Goal: Check status

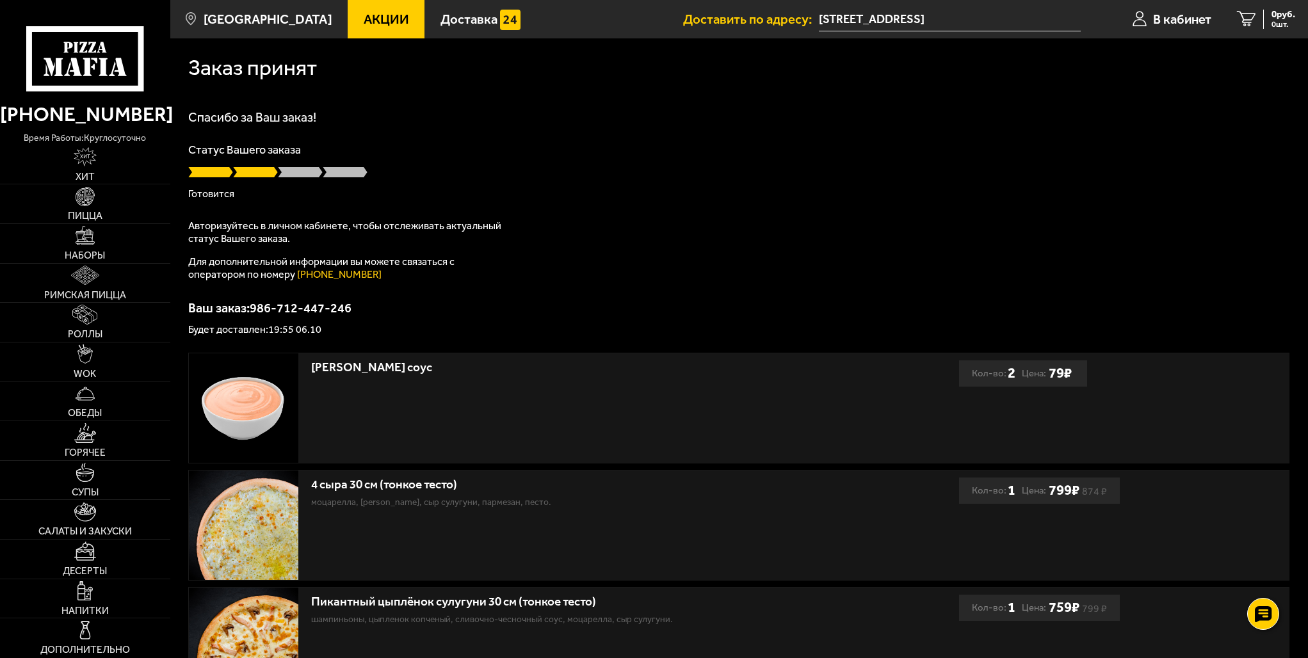
scroll to position [128, 0]
click at [369, 20] on span "Акции" at bounding box center [386, 19] width 45 height 13
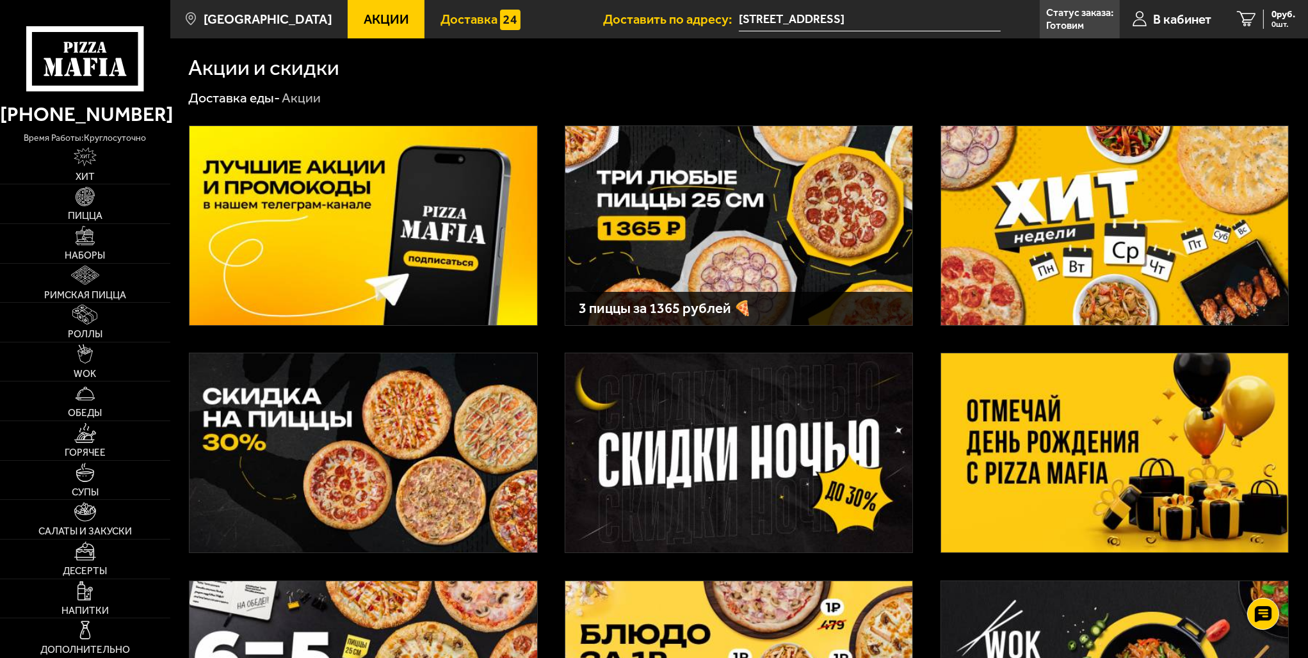
click at [461, 19] on span "Доставка" at bounding box center [469, 19] width 57 height 13
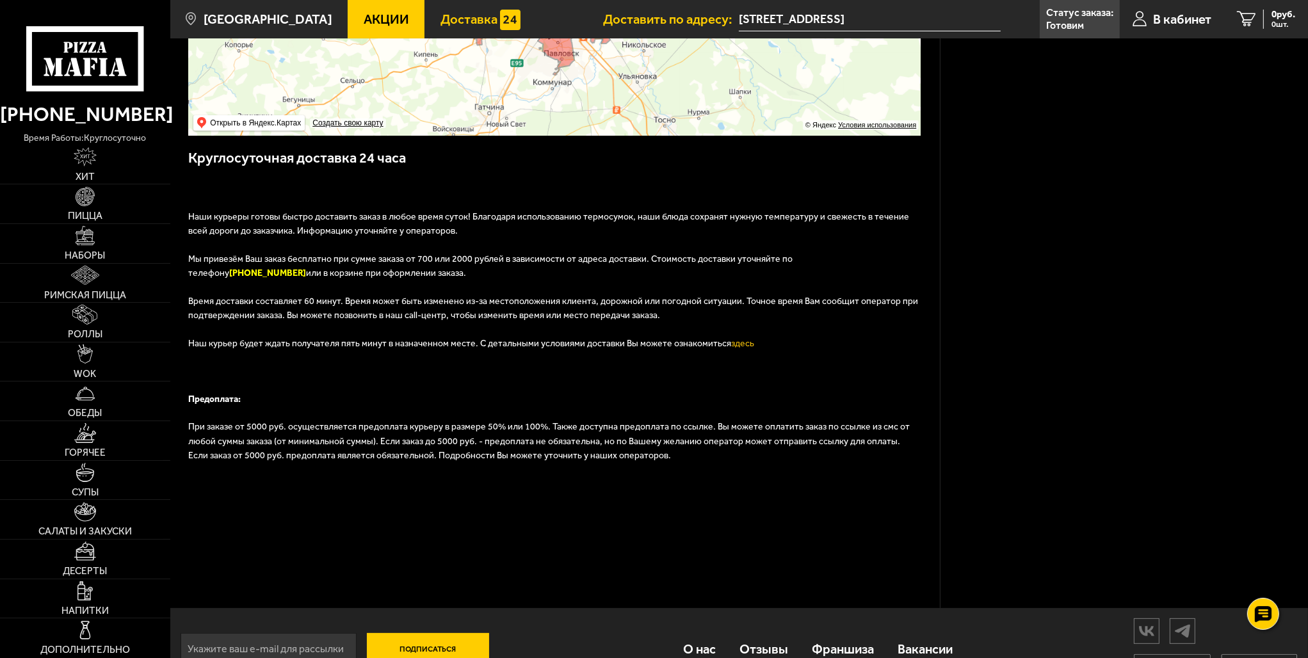
scroll to position [234, 0]
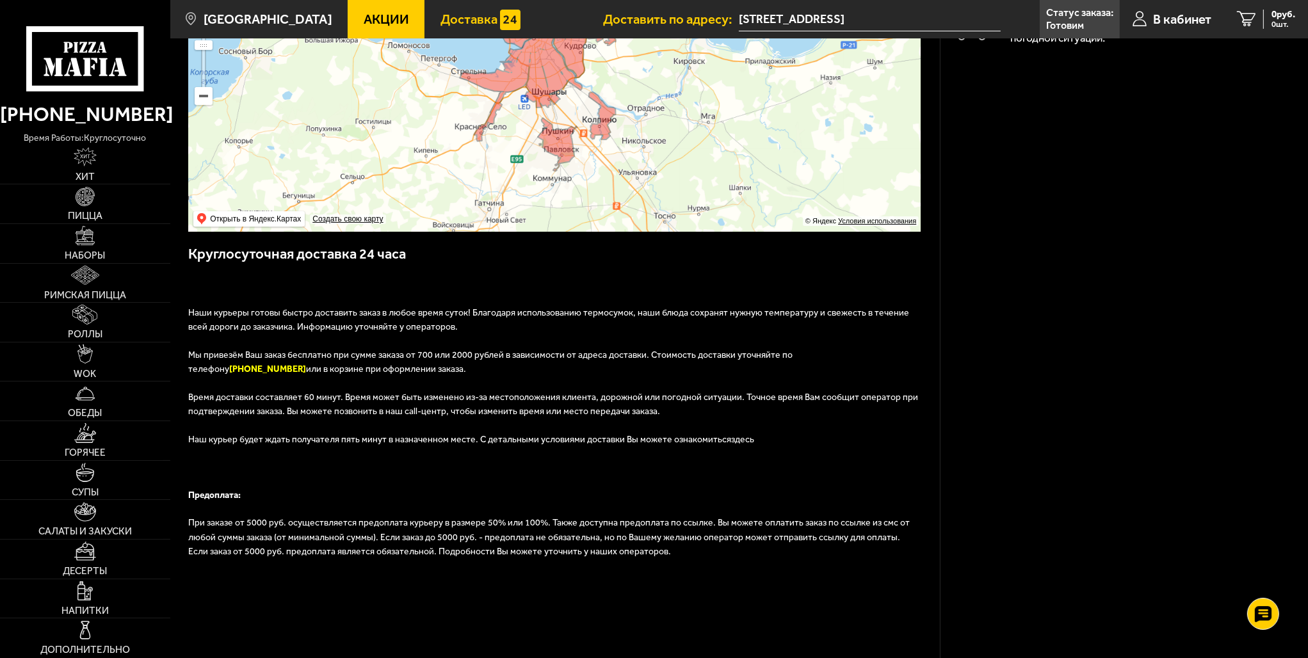
click at [731, 441] on link "здесь" at bounding box center [742, 439] width 23 height 11
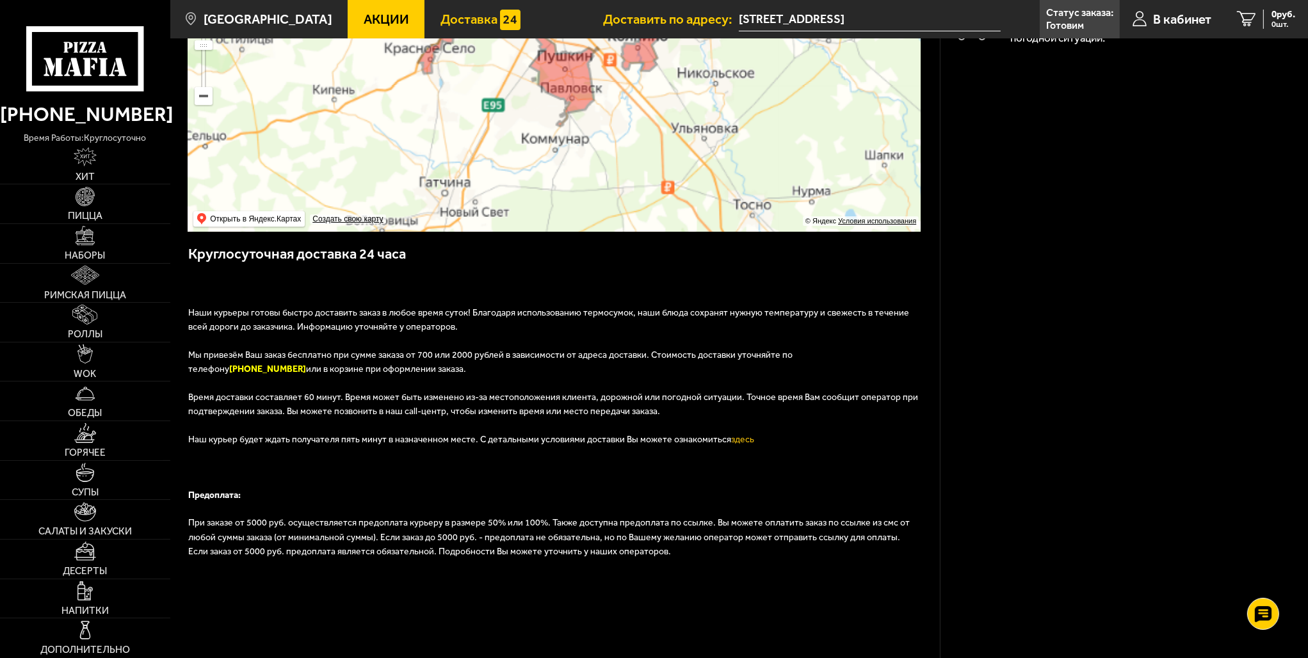
scroll to position [42, 0]
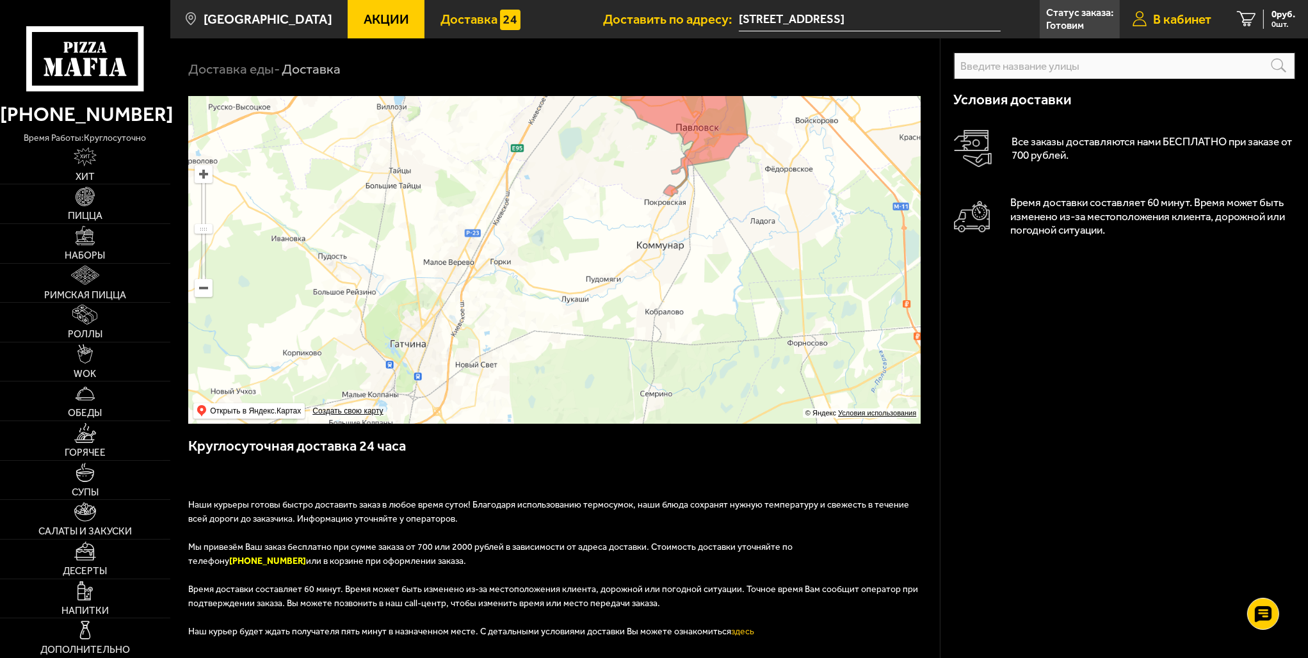
click at [1173, 18] on span "В кабинет" at bounding box center [1182, 19] width 58 height 13
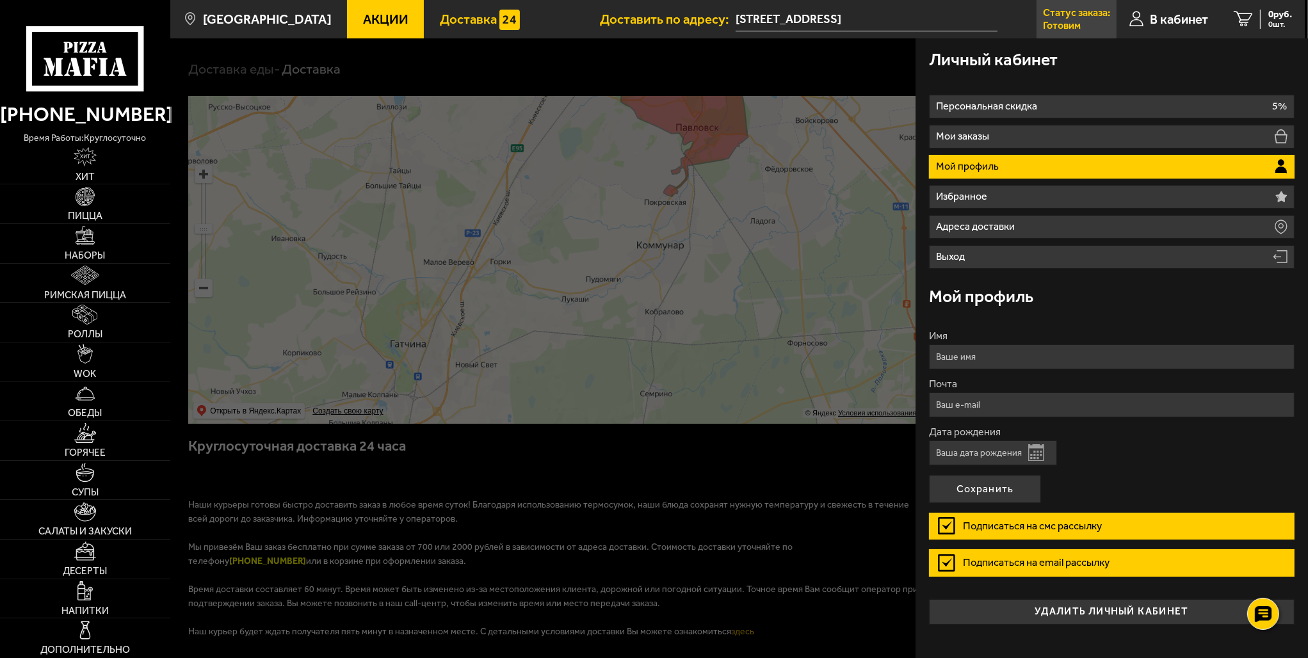
click at [1094, 18] on p "Статус заказа:" at bounding box center [1076, 13] width 67 height 10
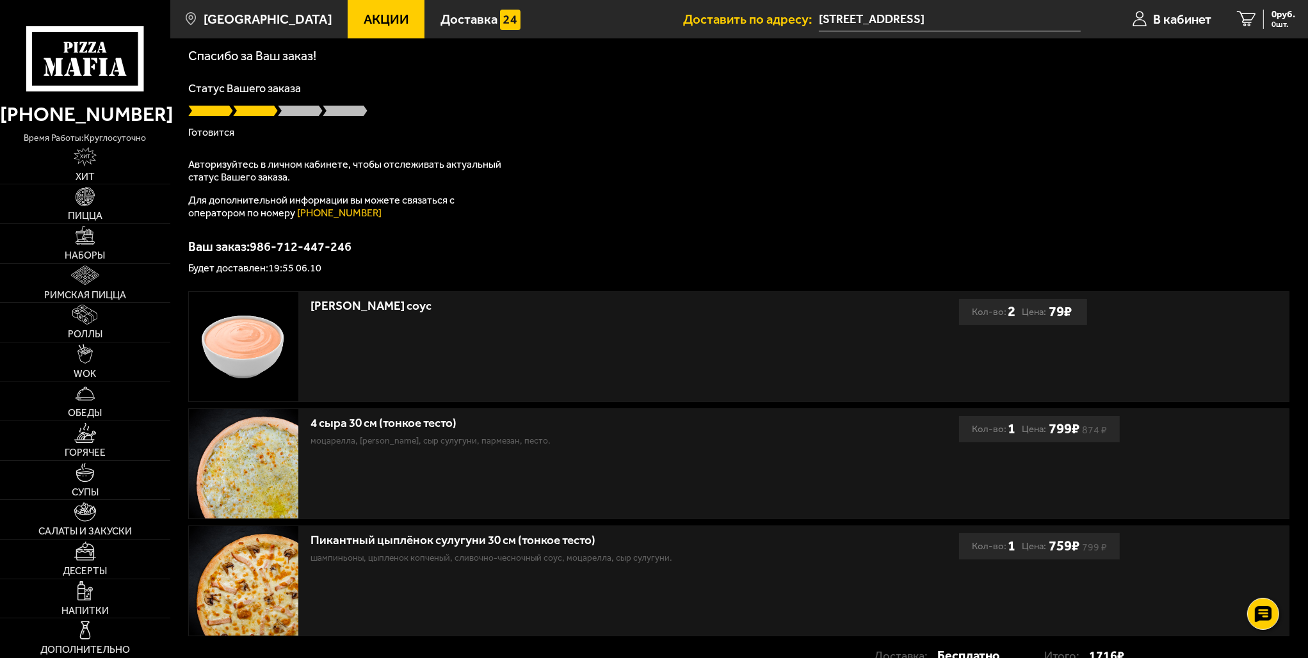
scroll to position [175, 0]
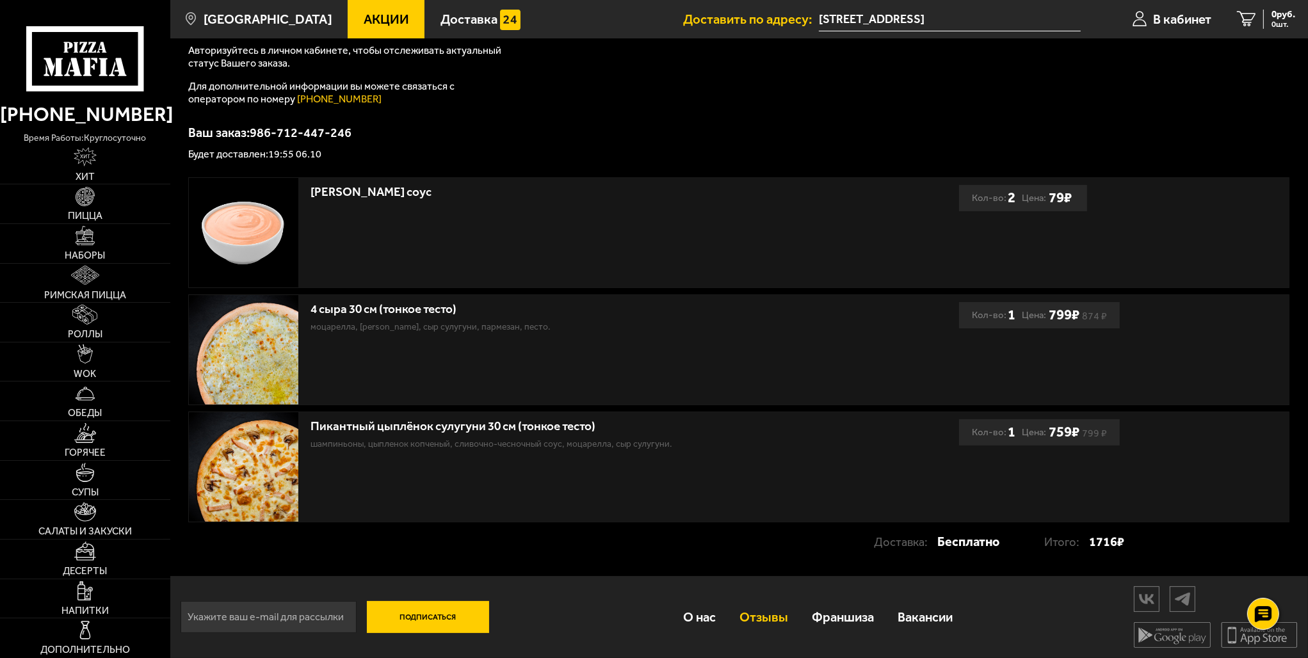
click at [753, 624] on link "Отзывы" at bounding box center [764, 617] width 72 height 44
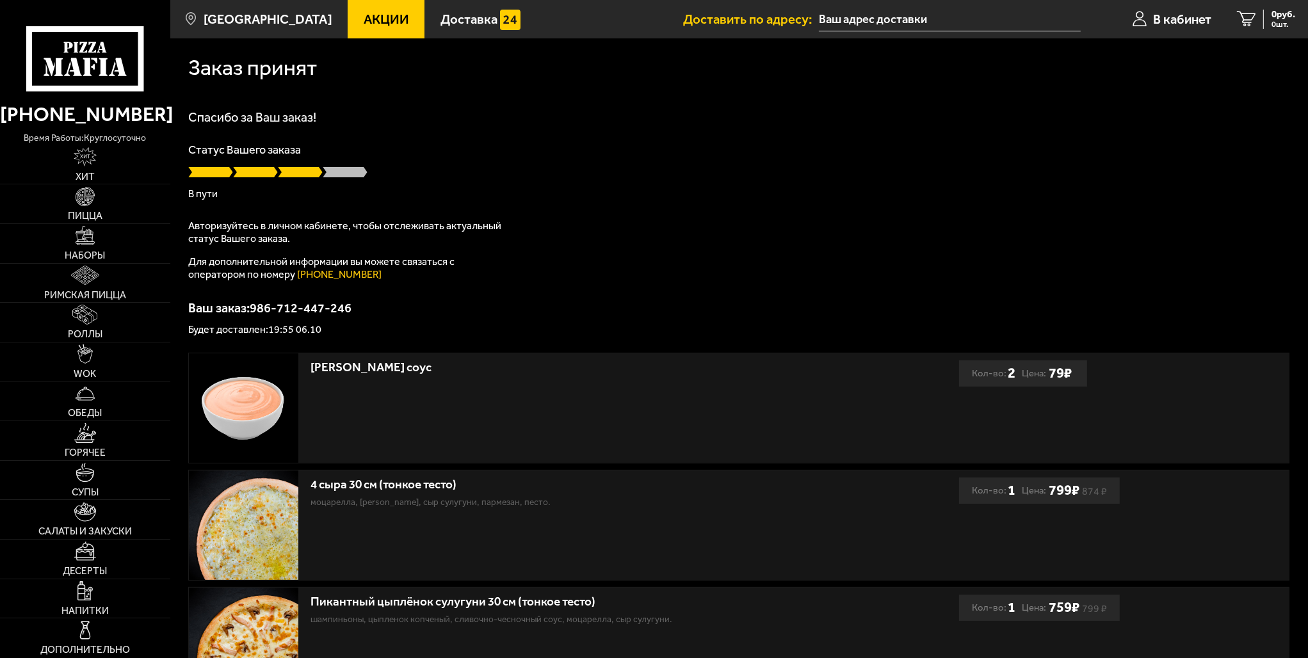
type input "[STREET_ADDRESS]"
drag, startPoint x: 266, startPoint y: 328, endPoint x: 289, endPoint y: 330, distance: 23.2
click at [289, 330] on p "Будет доставлен: 19:55 06.10" at bounding box center [738, 330] width 1101 height 10
click at [471, 334] on p "Будет доставлен: 19:55 06.10" at bounding box center [738, 330] width 1101 height 10
